Goal: Task Accomplishment & Management: Use online tool/utility

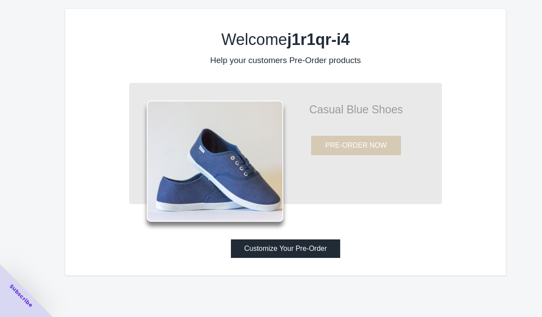
click at [293, 252] on button "Customize Your Pre-Order" at bounding box center [285, 248] width 109 height 19
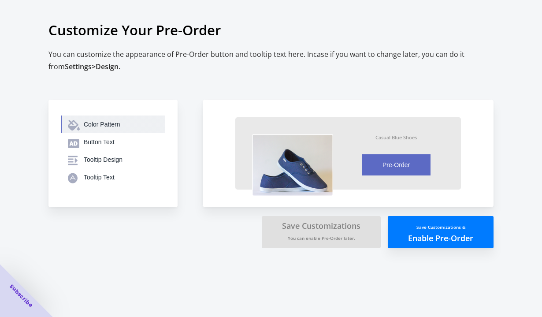
click at [91, 127] on div "Color Pattern" at bounding box center [121, 124] width 74 height 9
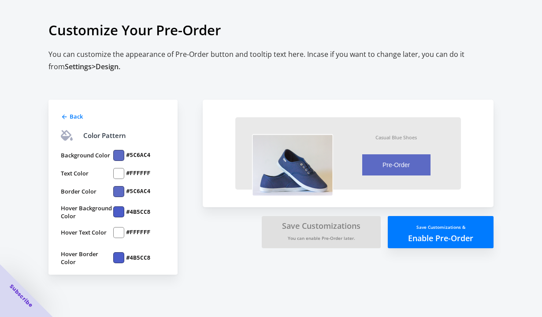
click at [119, 154] on div at bounding box center [118, 155] width 11 height 11
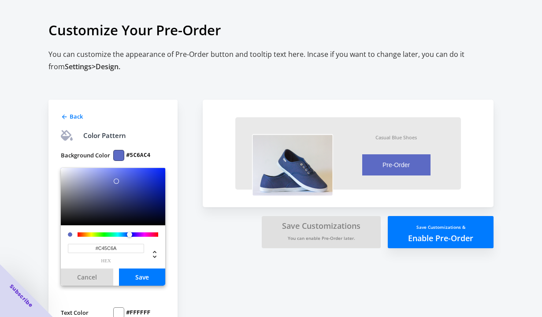
click at [156, 235] on div at bounding box center [118, 234] width 81 height 4
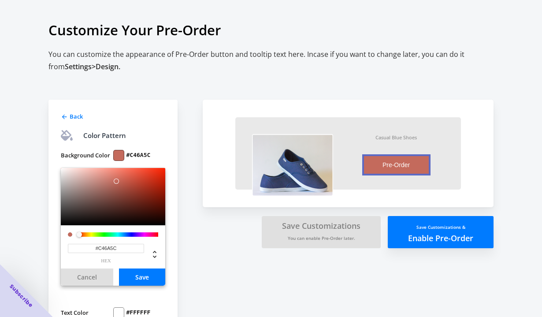
drag, startPoint x: 156, startPoint y: 233, endPoint x: 79, endPoint y: 230, distance: 76.8
click at [79, 230] on div "#C46A5C hex" at bounding box center [113, 246] width 104 height 43
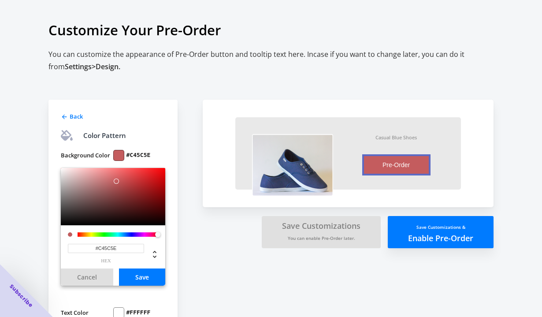
drag, startPoint x: 79, startPoint y: 233, endPoint x: 173, endPoint y: 236, distance: 94.4
click at [173, 236] on div "Back Color Pattern Background Color #C45C5E #C45C5E hex Cancel Save Text Color …" at bounding box center [112, 257] width 129 height 314
type input "#FA0409"
click at [164, 169] on div at bounding box center [113, 196] width 104 height 57
click at [194, 230] on div "Back Color Pattern Background Color #FA0409 #FA0409 hex Cancel Save Text Color …" at bounding box center [267, 239] width 454 height 350
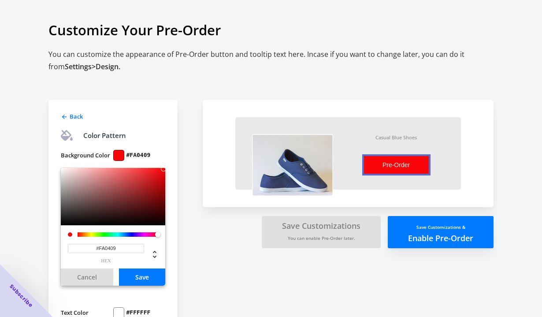
click at [140, 277] on button "Save" at bounding box center [142, 276] width 46 height 17
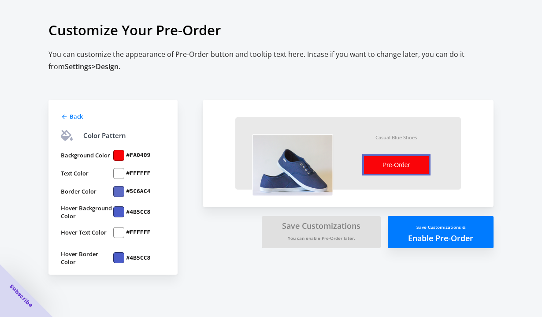
click at [121, 169] on div at bounding box center [118, 173] width 11 height 11
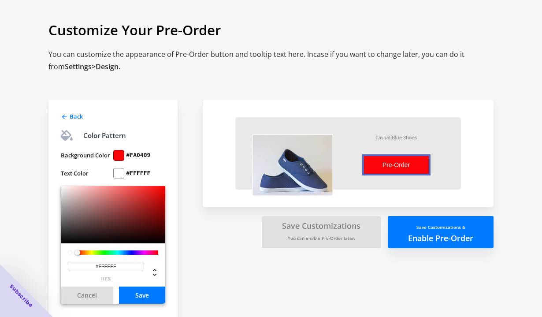
click at [194, 263] on div "Back Color Pattern Background Color #FA0409 Text Color #FFFFFF #FFFFFF hex Canc…" at bounding box center [267, 239] width 454 height 350
click at [155, 293] on button "Save" at bounding box center [142, 295] width 46 height 17
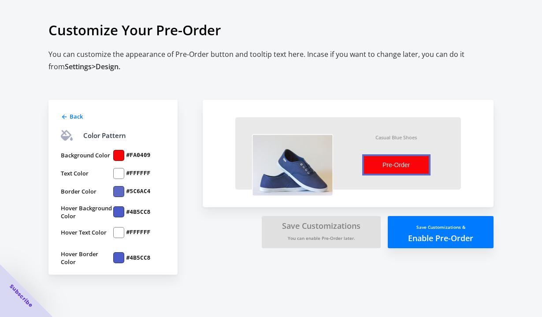
click at [119, 192] on div at bounding box center [118, 191] width 11 height 11
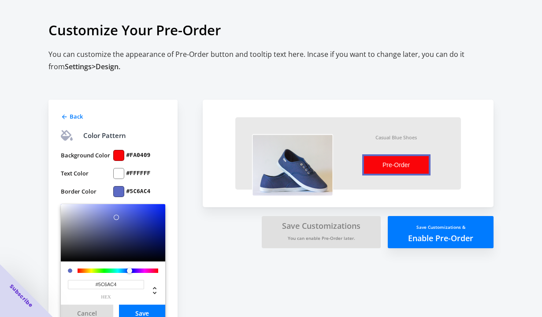
type input "#000106"
click at [164, 260] on div at bounding box center [113, 232] width 104 height 57
click at [202, 264] on div "Back Color Pattern Background Color #FA0409 Text Color #FFFFFF Border Color #00…" at bounding box center [267, 239] width 454 height 350
click at [153, 311] on button "Save" at bounding box center [142, 313] width 46 height 17
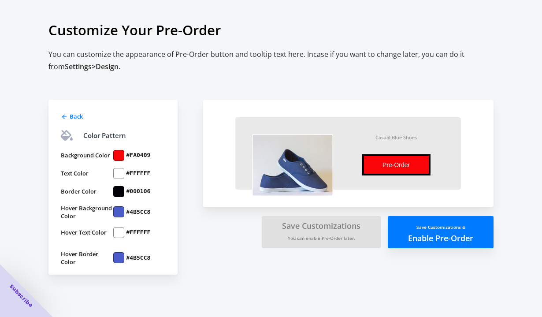
click at [118, 211] on div at bounding box center [118, 211] width 11 height 11
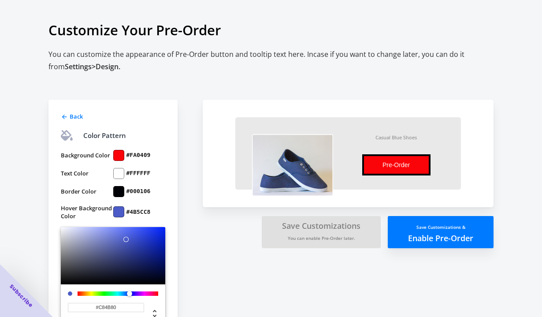
click at [153, 294] on div at bounding box center [118, 293] width 81 height 4
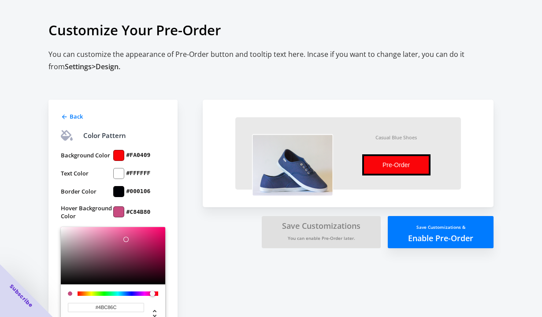
click at [108, 292] on div at bounding box center [118, 293] width 81 height 4
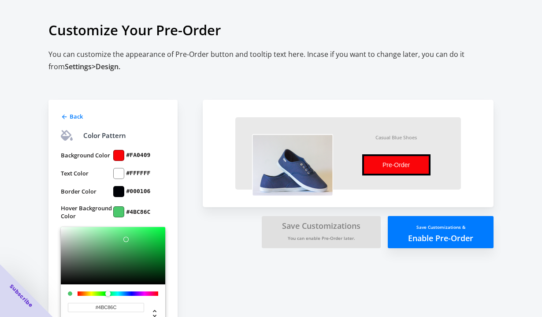
click at [86, 290] on div "#4BC86C hex" at bounding box center [113, 305] width 104 height 43
type input "#C86C4B"
click at [81, 292] on div at bounding box center [118, 293] width 81 height 4
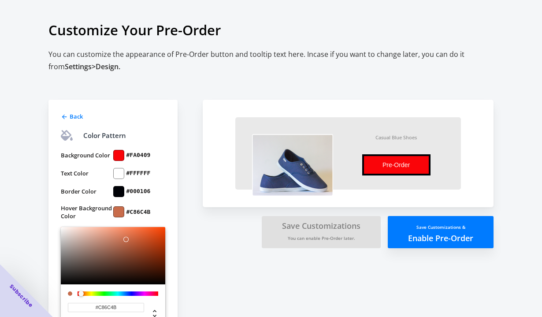
click at [223, 268] on div "Back Color Pattern Background Color #FA0409 Text Color #FFFFFF Border Color #00…" at bounding box center [267, 239] width 454 height 350
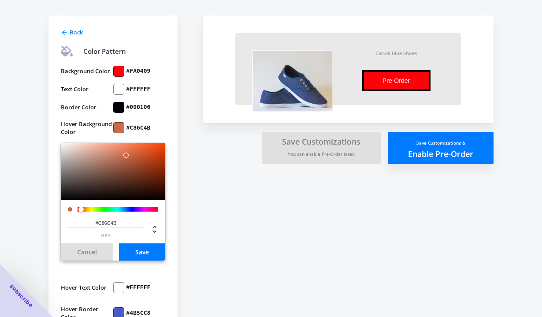
scroll to position [86, 0]
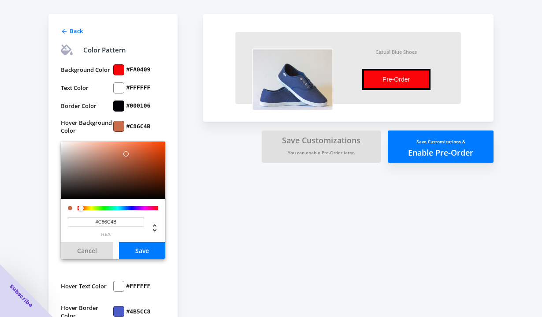
click at [89, 249] on button "Cancel" at bounding box center [87, 250] width 52 height 17
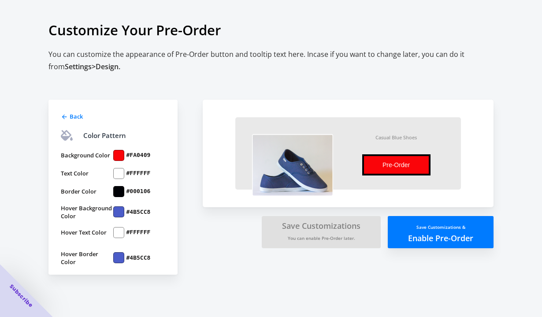
click at [117, 212] on div at bounding box center [118, 211] width 11 height 11
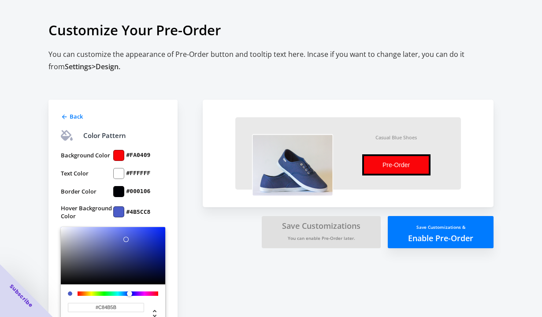
click at [156, 292] on div at bounding box center [118, 293] width 81 height 4
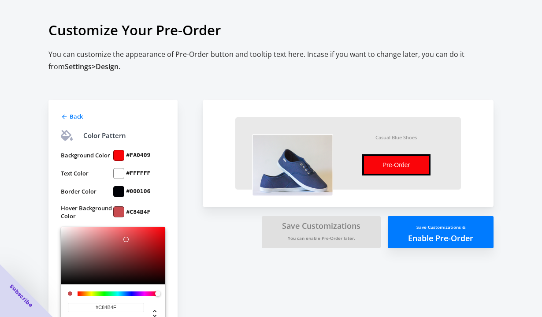
click at [158, 294] on div at bounding box center [157, 293] width 5 height 5
type input "#F4050D"
click at [163, 229] on div at bounding box center [113, 255] width 104 height 57
click at [190, 238] on div "Back Color Pattern Background Color #FA0409 Text Color #FFFFFF Border Color #00…" at bounding box center [120, 243] width 145 height 341
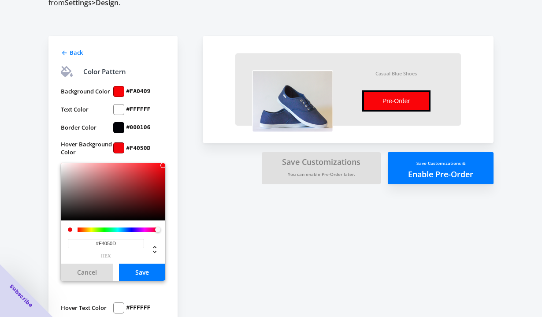
scroll to position [64, 0]
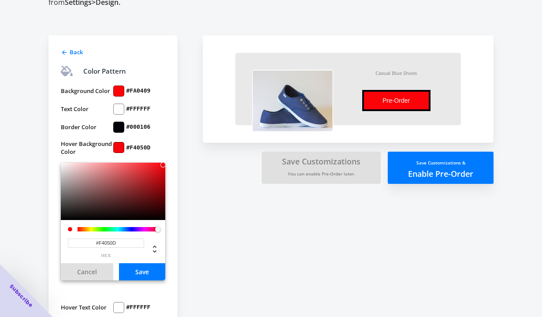
click at [144, 271] on button "Save" at bounding box center [142, 271] width 46 height 17
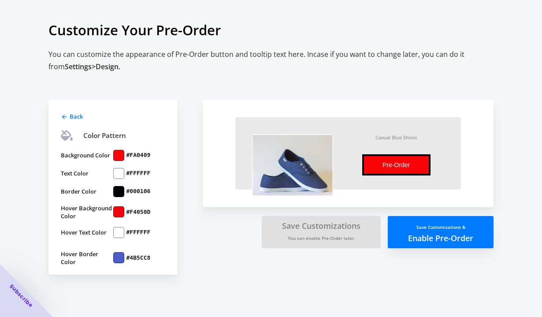
click at [119, 257] on div at bounding box center [118, 257] width 11 height 11
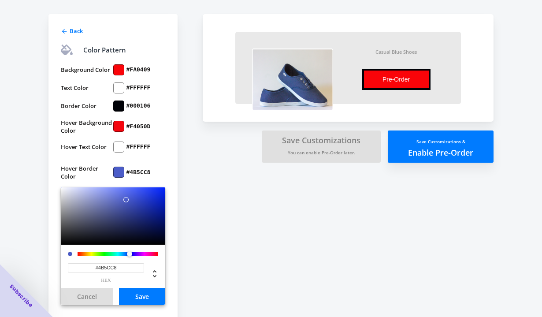
scroll to position [86, 0]
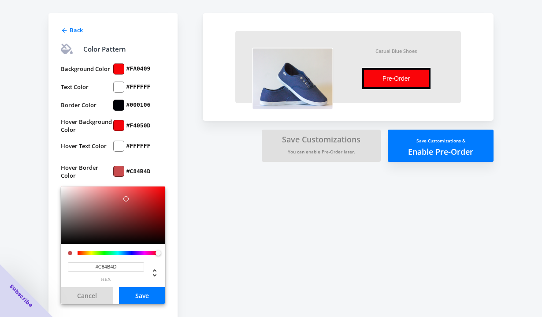
drag, startPoint x: 133, startPoint y: 252, endPoint x: 175, endPoint y: 253, distance: 42.3
click at [175, 253] on div "Back Color Pattern Background Color #FA0409 Text Color #FFFFFF Border Color #00…" at bounding box center [112, 170] width 129 height 314
type input "#FA0408"
click at [164, 187] on div at bounding box center [113, 214] width 104 height 57
click at [147, 296] on button "Save" at bounding box center [142, 295] width 46 height 17
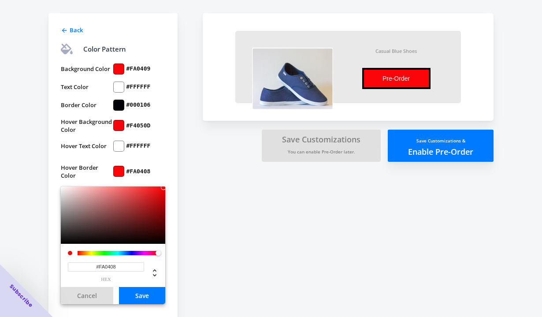
scroll to position [0, 0]
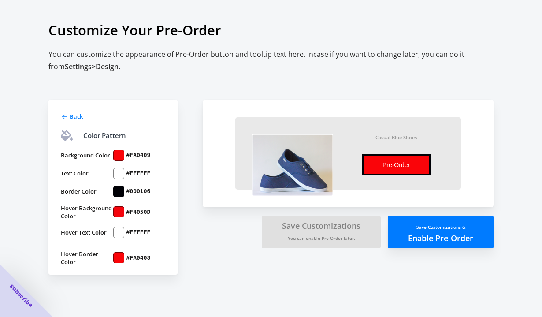
click at [425, 233] on button "Save Customizations & Enable Pre-Order" at bounding box center [441, 232] width 106 height 32
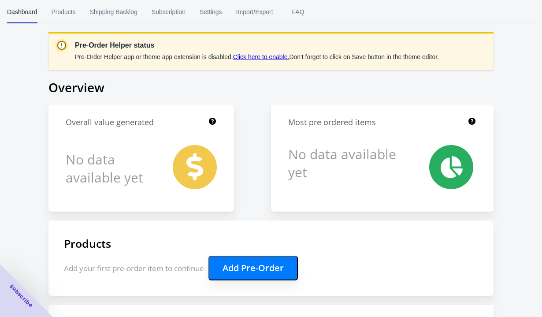
click at [255, 271] on button "Add Pre-Order" at bounding box center [253, 268] width 89 height 25
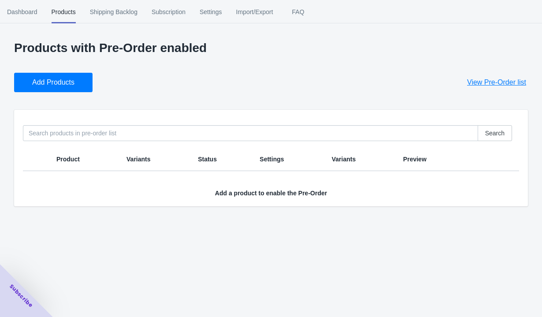
click at [82, 86] on button "Add Products" at bounding box center [53, 82] width 78 height 19
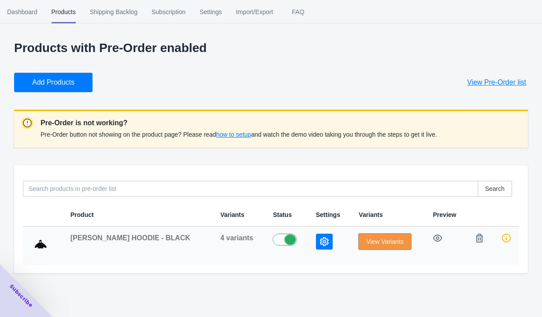
click at [371, 241] on span "View Variants" at bounding box center [384, 241] width 37 height 7
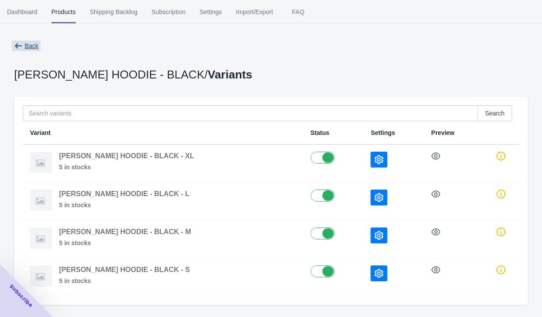
click at [21, 40] on button "Back" at bounding box center [26, 46] width 31 height 16
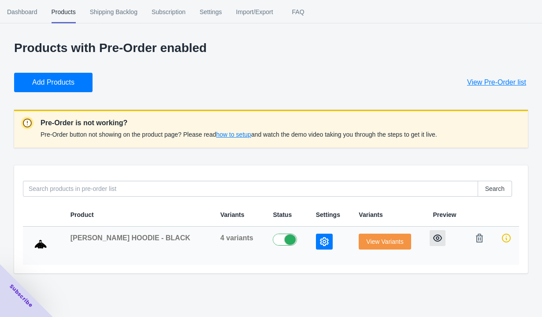
click at [432, 238] on button "button" at bounding box center [438, 238] width 16 height 16
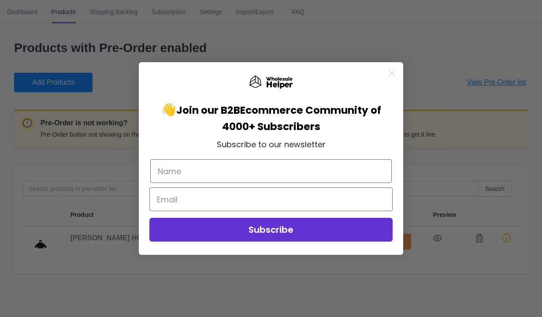
click at [391, 74] on icon "Close dialog" at bounding box center [392, 73] width 6 height 6
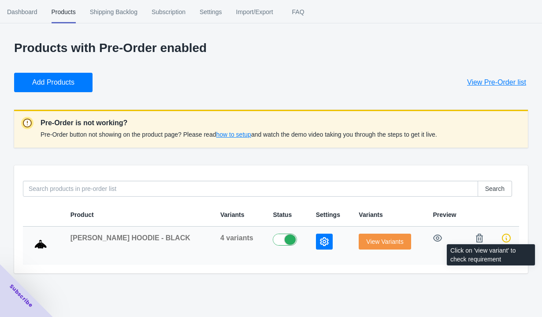
click at [507, 237] on icon at bounding box center [506, 238] width 9 height 9
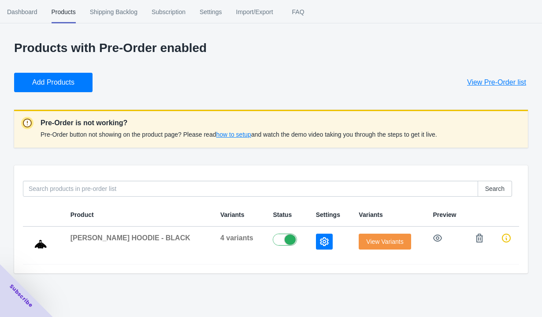
click at [251, 134] on span "how to setup" at bounding box center [233, 134] width 35 height 7
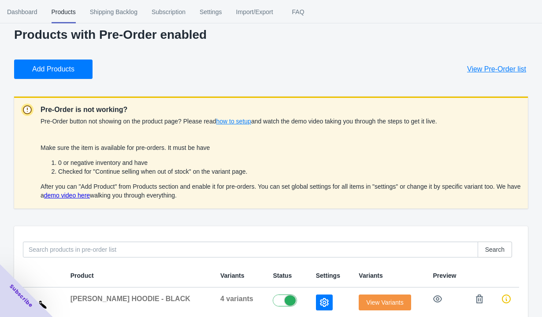
scroll to position [39, 0]
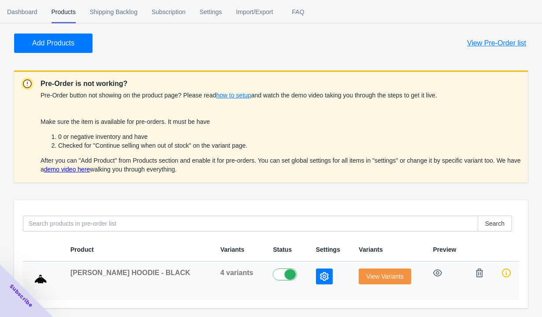
click at [273, 272] on label at bounding box center [287, 273] width 29 height 11
checkbox input "false"
